Goal: Task Accomplishment & Management: Complete application form

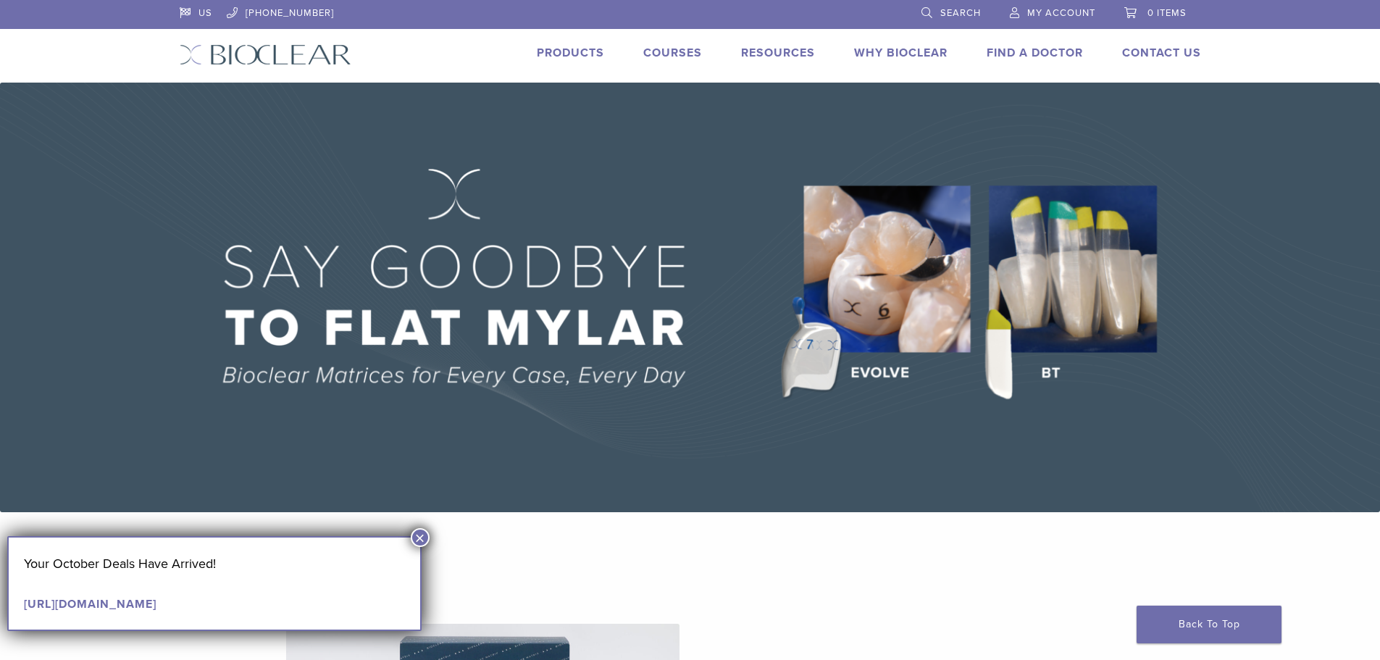
click at [1084, 11] on span "My Account" at bounding box center [1061, 13] width 68 height 12
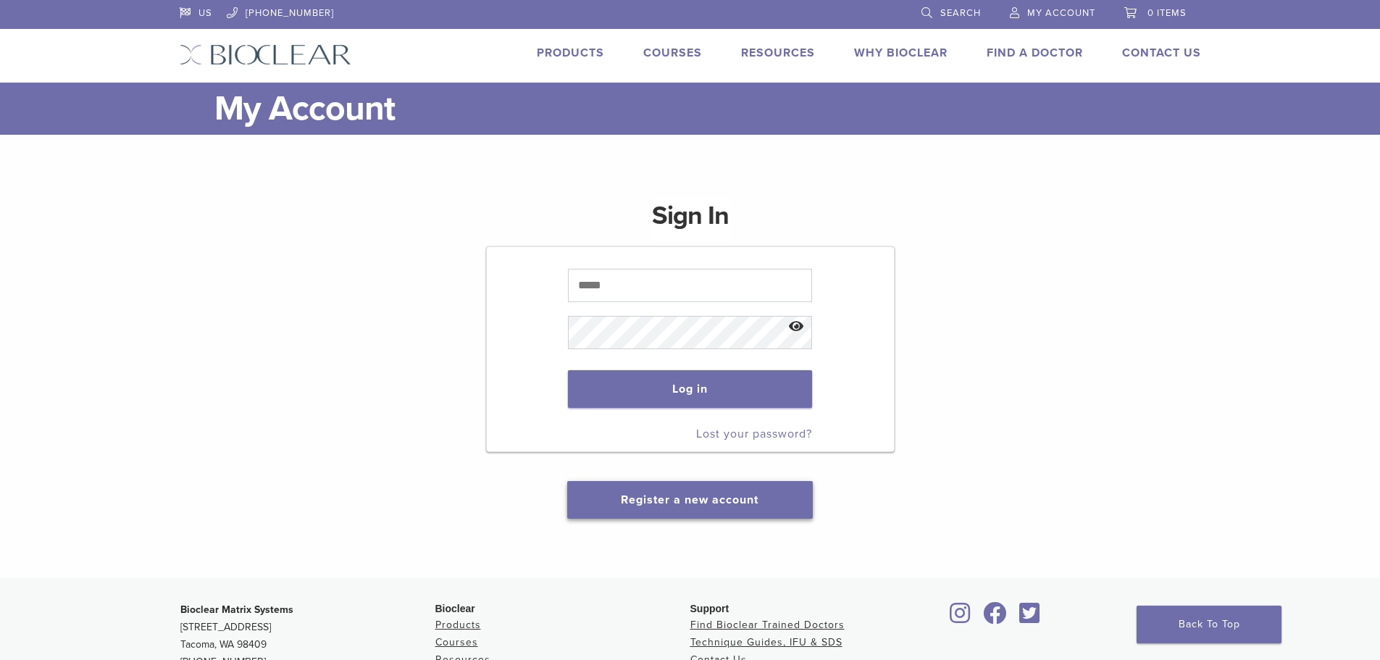
click at [714, 511] on button "Register a new account" at bounding box center [689, 500] width 245 height 38
click at [704, 505] on link "Register a new account" at bounding box center [690, 500] width 138 height 14
